Goal: Task Accomplishment & Management: Manage account settings

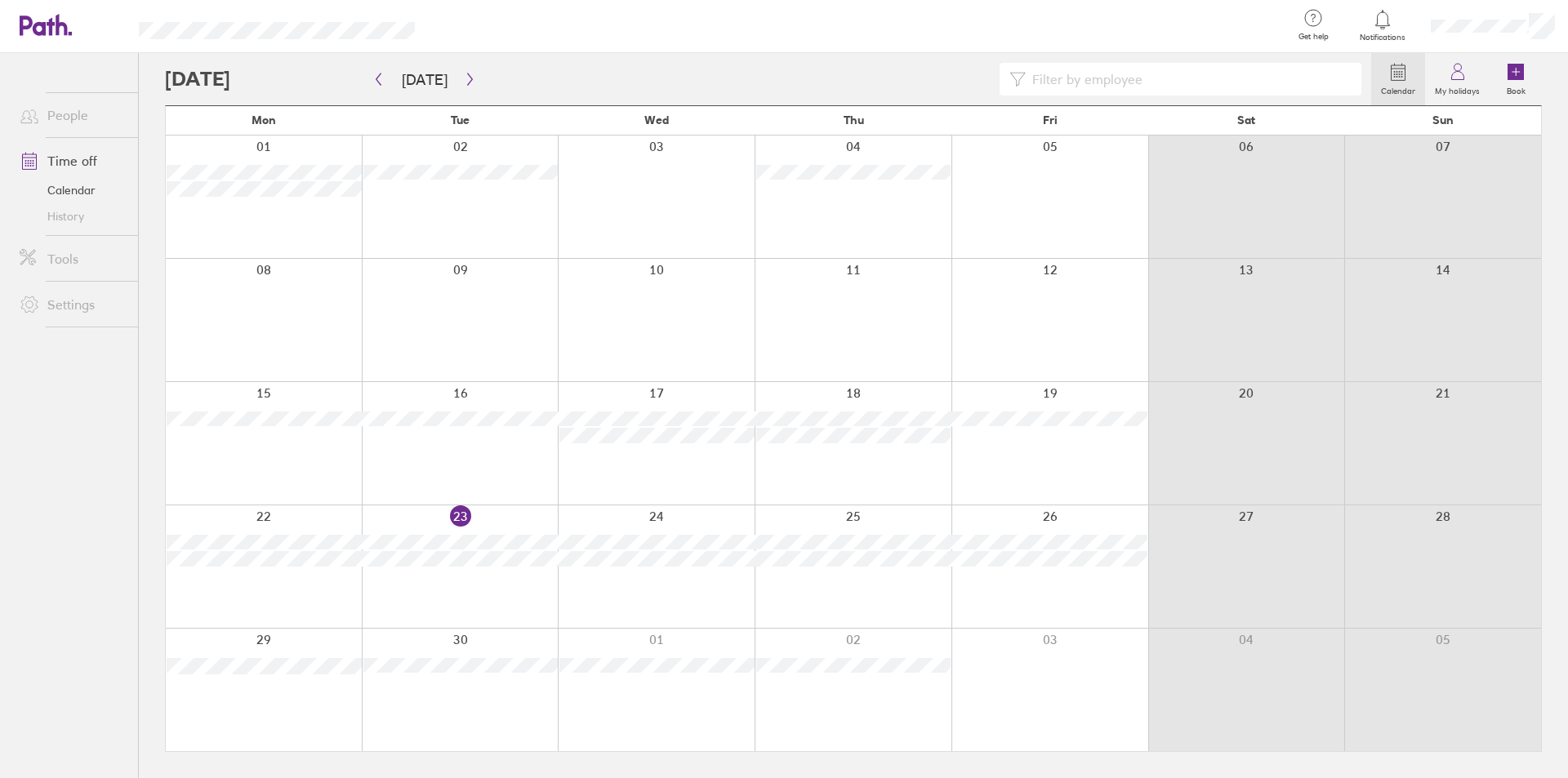
click at [146, 396] on div "Calendar My holidays Book [DATE] [DATE] Mon Tue Wed Thu Fri Sat Sun 01 02 03 04…" at bounding box center [853, 415] width 1429 height 725
click at [147, 515] on div "Calendar My holidays Book [DATE] [DATE] Mon Tue Wed Thu Fri Sat Sun 01 02 03 04…" at bounding box center [853, 415] width 1429 height 725
click at [149, 516] on div "Calendar My holidays Book [DATE] [DATE] Mon Tue Wed Thu Fri Sat Sun 01 02 03 04…" at bounding box center [853, 415] width 1429 height 725
click at [149, 513] on div "Calendar My holidays Book [DATE] [DATE] Mon Tue Wed Thu Fri Sat Sun 01 02 03 04…" at bounding box center [853, 415] width 1429 height 725
click at [149, 516] on div "Calendar My holidays Book [DATE] [DATE] Mon Tue Wed Thu Fri Sat Sun 01 02 03 04…" at bounding box center [853, 415] width 1429 height 725
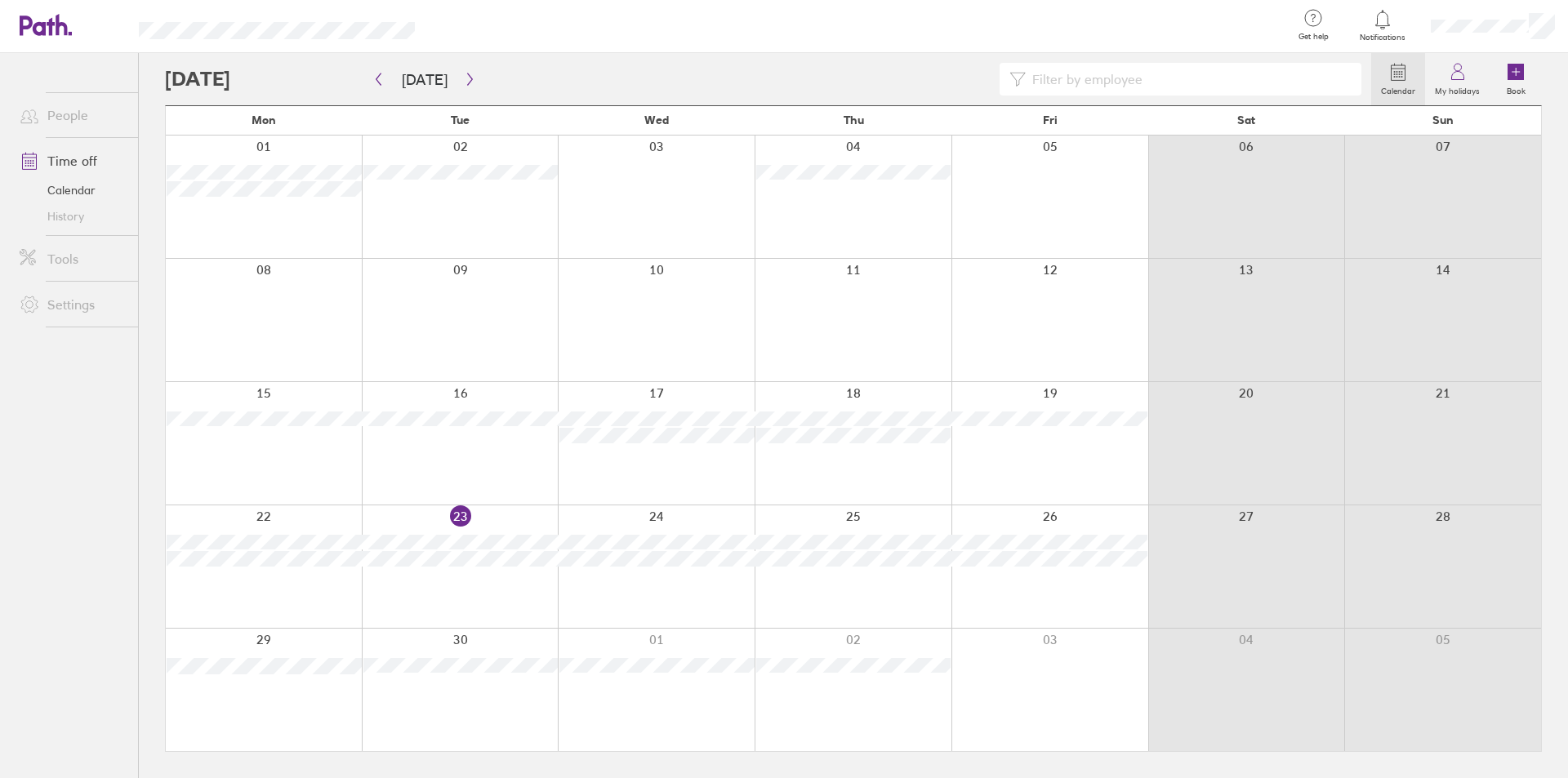
click at [149, 516] on div "Calendar My holidays Book [DATE] [DATE] Mon Tue Wed Thu Fri Sat Sun 01 02 03 04…" at bounding box center [853, 415] width 1429 height 725
click at [147, 513] on div "Calendar My holidays Book [DATE] [DATE] Mon Tue Wed Thu Fri Sat Sun 01 02 03 04…" at bounding box center [853, 415] width 1429 height 725
click at [146, 515] on div "Calendar My holidays Book [DATE] [DATE] Mon Tue Wed Thu Fri Sat Sun 01 02 03 04…" at bounding box center [853, 415] width 1429 height 725
click at [146, 513] on div "Calendar My holidays Book [DATE] [DATE] Mon Tue Wed Thu Fri Sat Sun 01 02 03 04…" at bounding box center [853, 415] width 1429 height 725
click at [462, 70] on button "button" at bounding box center [470, 80] width 20 height 27
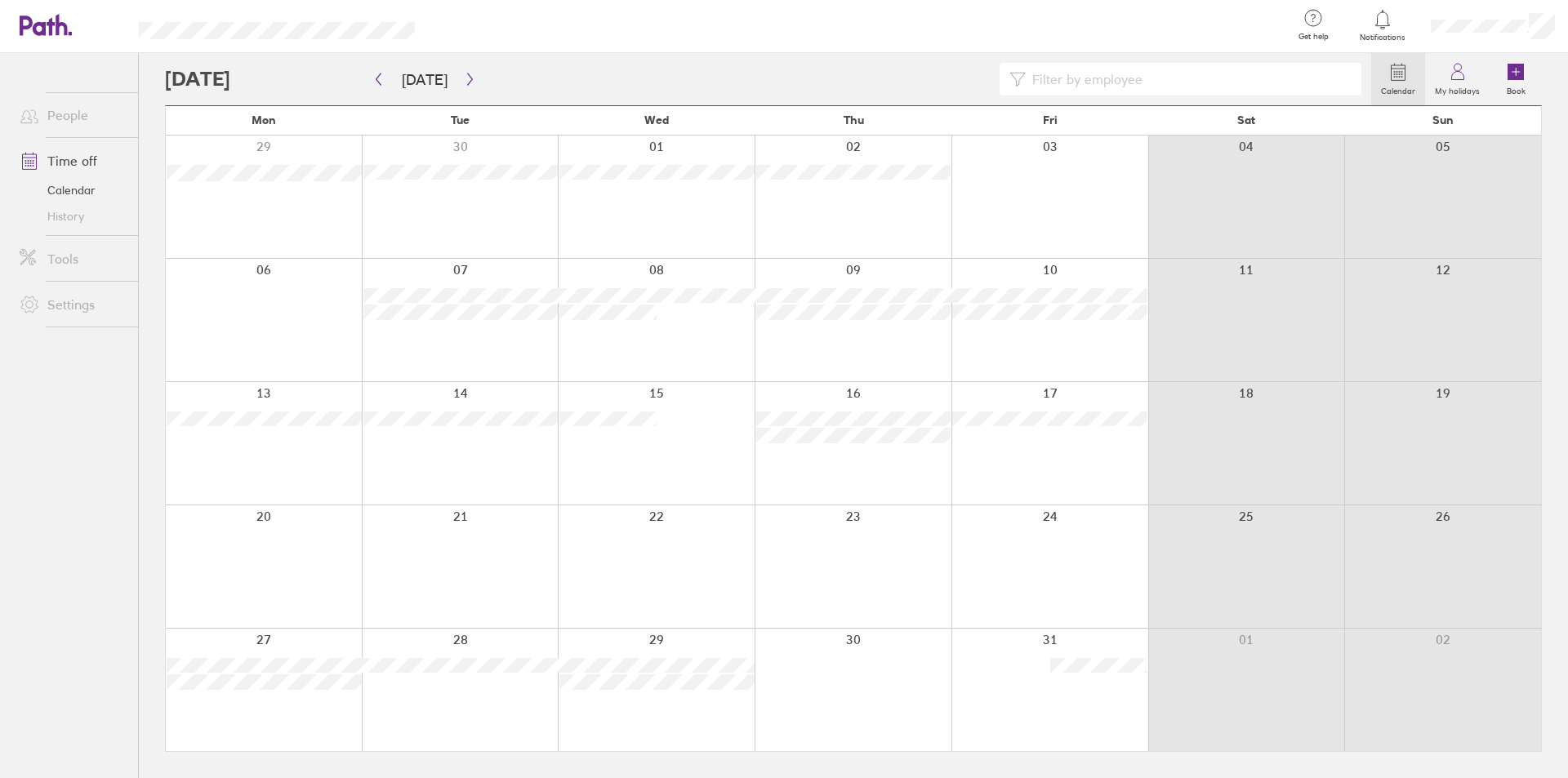
click at [485, 71] on div at bounding box center [768, 79] width 1206 height 33
click at [464, 72] on icon "button" at bounding box center [469, 79] width 13 height 13
click at [462, 71] on button "button" at bounding box center [470, 80] width 20 height 27
click at [416, 71] on button "[DATE]" at bounding box center [424, 80] width 72 height 27
click at [483, 72] on div at bounding box center [768, 79] width 1206 height 33
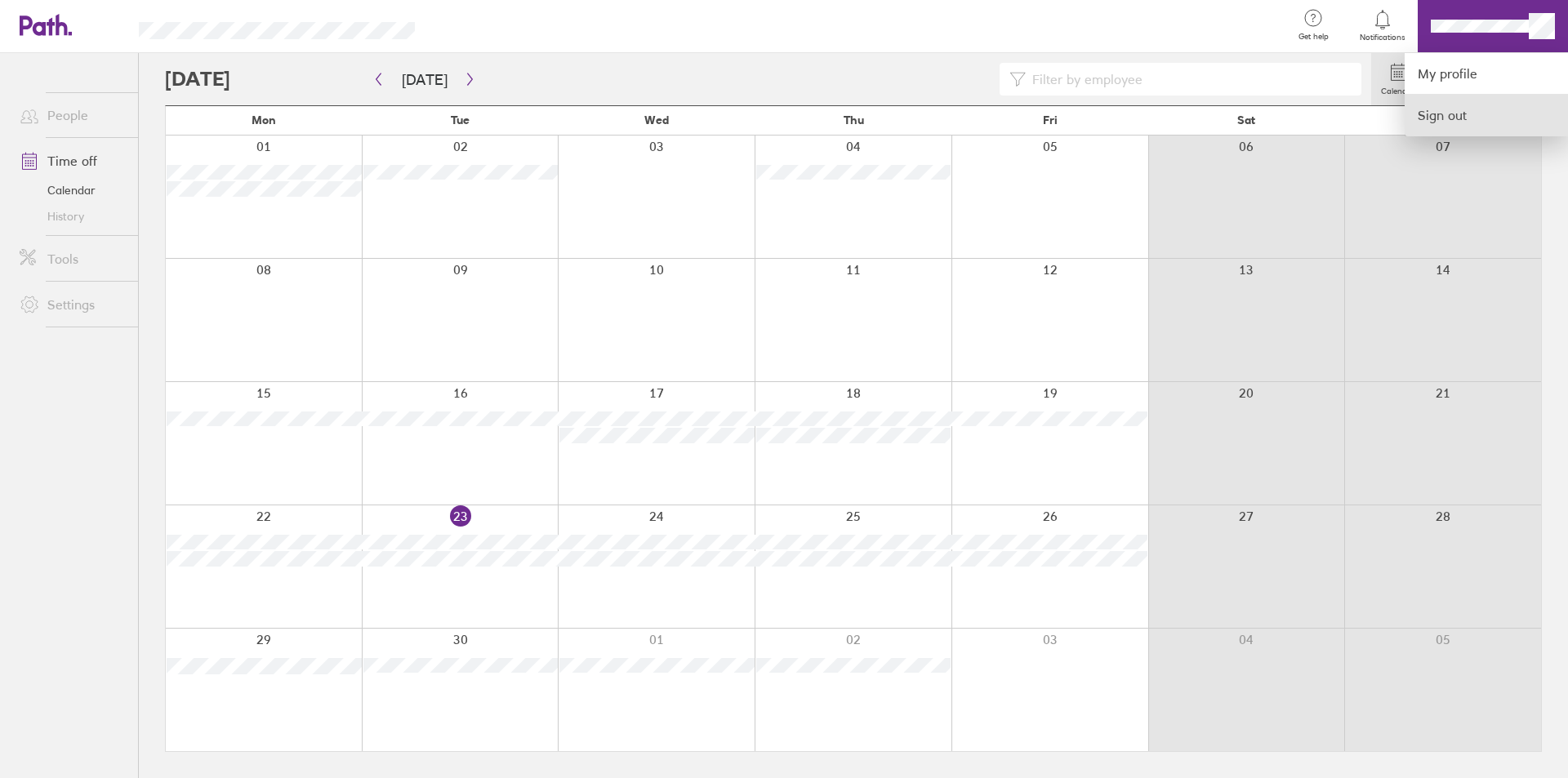
click at [1439, 109] on link "Sign out" at bounding box center [1486, 115] width 163 height 41
